Goal: Register for event/course

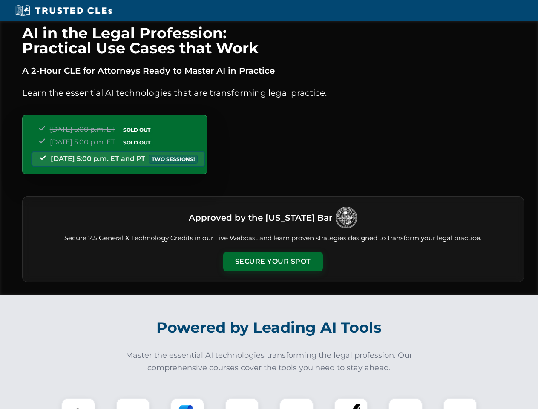
click at [273, 262] on button "Secure Your Spot" at bounding box center [273, 262] width 100 height 20
click at [78, 403] on img at bounding box center [78, 415] width 25 height 25
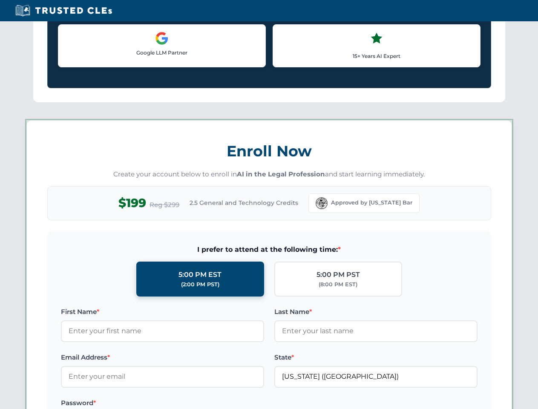
click at [187, 403] on label "Password *" at bounding box center [162, 403] width 203 height 10
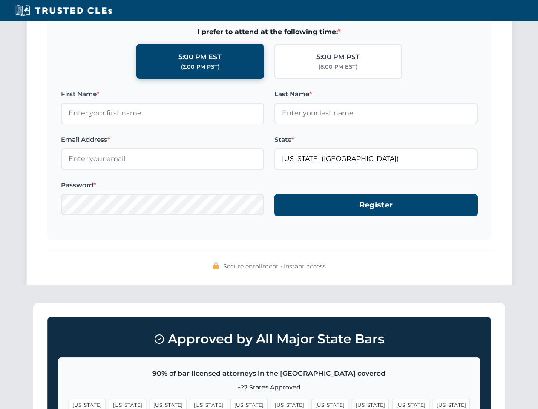
click at [392, 403] on span "[US_STATE]" at bounding box center [410, 405] width 37 height 12
